Goal: Complete application form

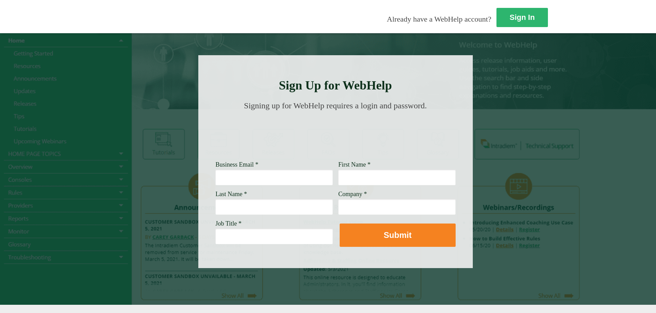
click at [216, 182] on input "Business Email *" at bounding box center [274, 178] width 117 height 16
type input "[PERSON_NAME].[PERSON_NAME]"
type input "[PERSON_NAME]"
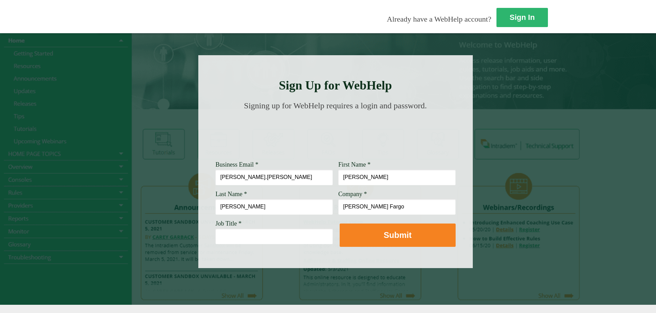
type input "[PERSON_NAME] Fargo"
click at [216, 183] on input "[PERSON_NAME].[PERSON_NAME]" at bounding box center [274, 178] width 117 height 16
type input "[PERSON_NAME][EMAIL_ADDRESS][PERSON_NAME][DOMAIN_NAME]"
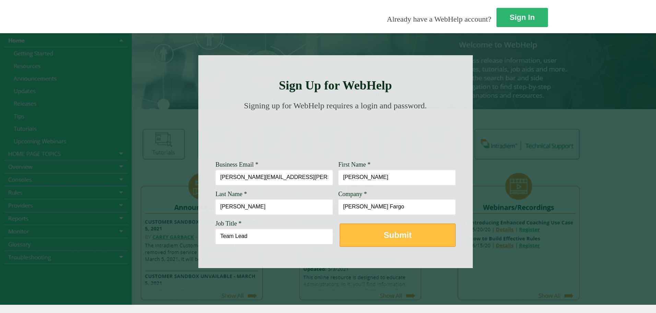
type input "Team Lead"
click at [340, 241] on button "Submit" at bounding box center [398, 235] width 116 height 23
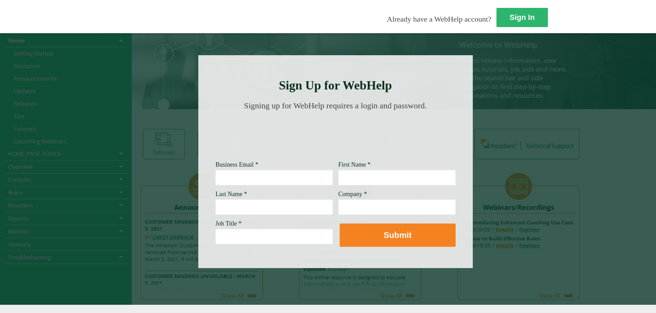
drag, startPoint x: 341, startPoint y: 94, endPoint x: 309, endPoint y: 125, distance: 44.4
click at [309, 125] on img at bounding box center [336, 134] width 232 height 34
